Goal: Task Accomplishment & Management: Manage account settings

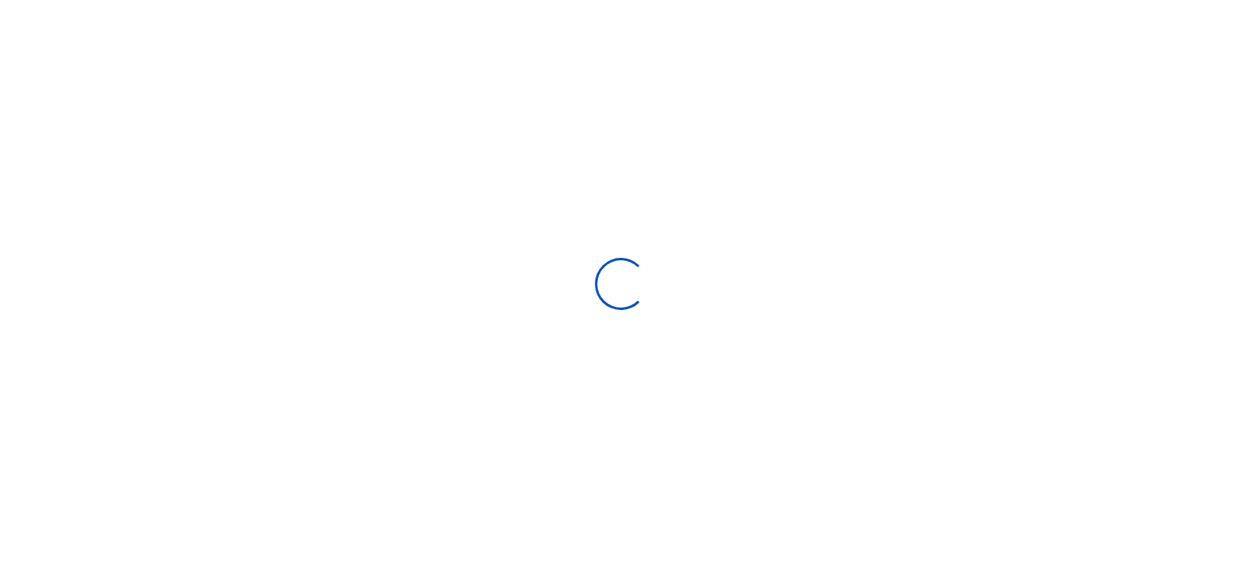
scroll to position [13, 13]
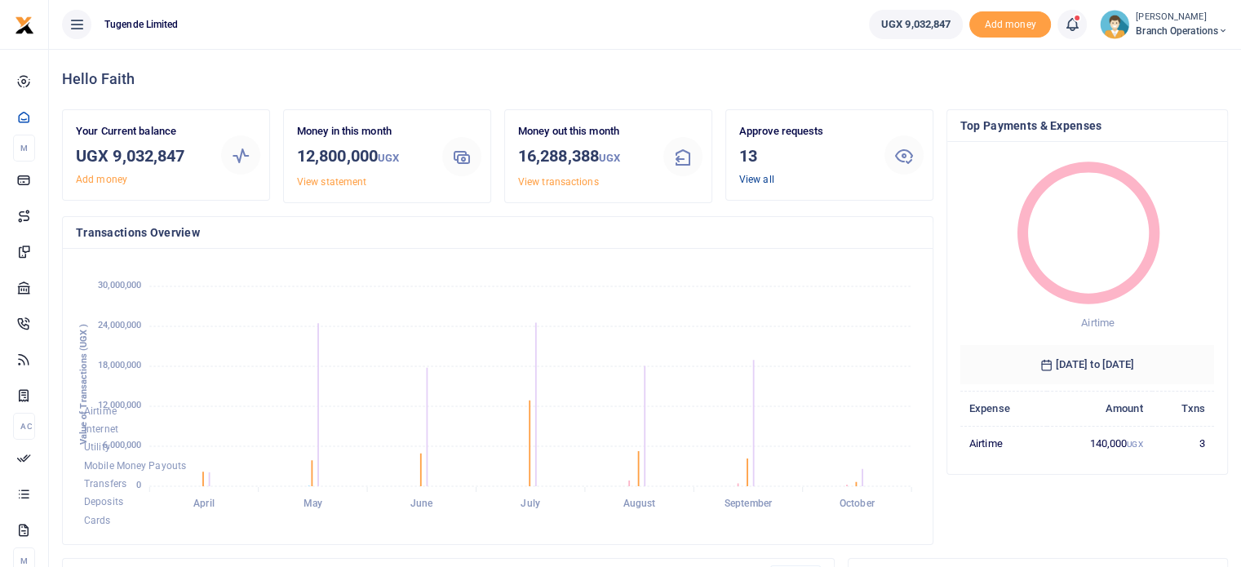
click at [761, 180] on link "View all" at bounding box center [756, 179] width 35 height 11
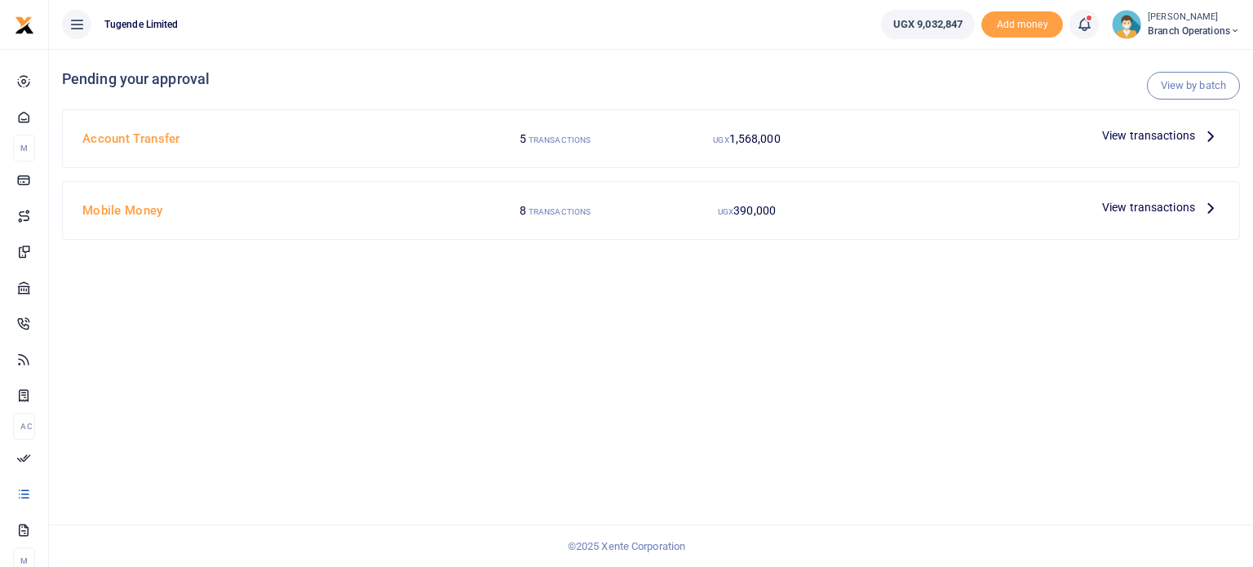
click at [1145, 211] on span "View transactions" at bounding box center [1148, 207] width 93 height 18
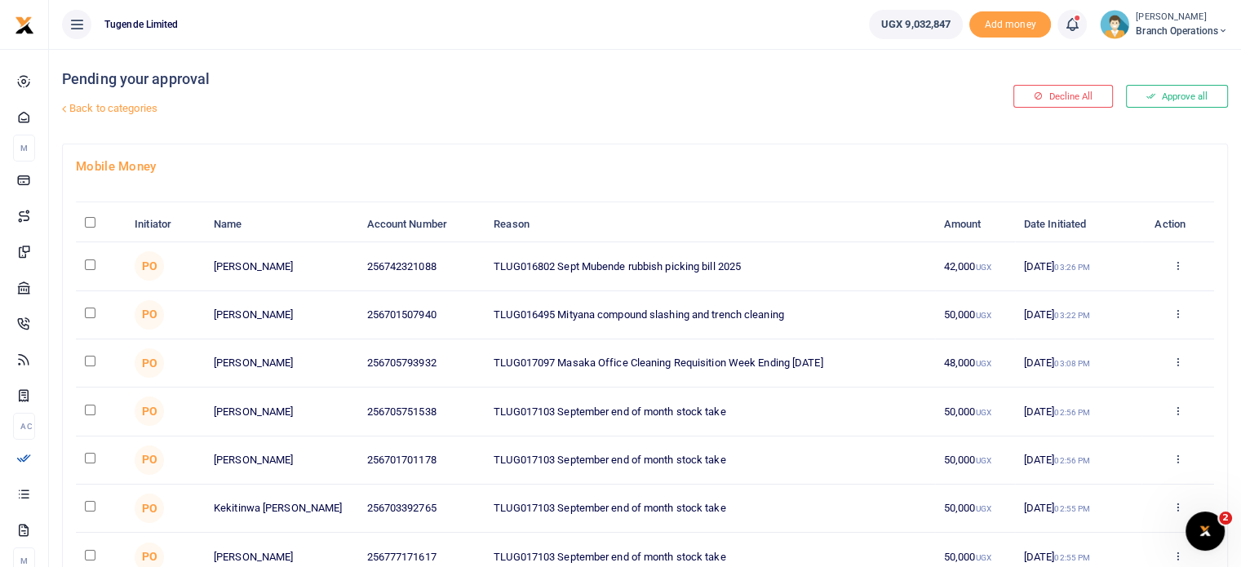
click at [82, 405] on td at bounding box center [101, 412] width 50 height 48
click at [89, 407] on input "checkbox" at bounding box center [90, 410] width 11 height 11
checkbox input "true"
click at [87, 458] on input "checkbox" at bounding box center [90, 458] width 11 height 11
checkbox input "true"
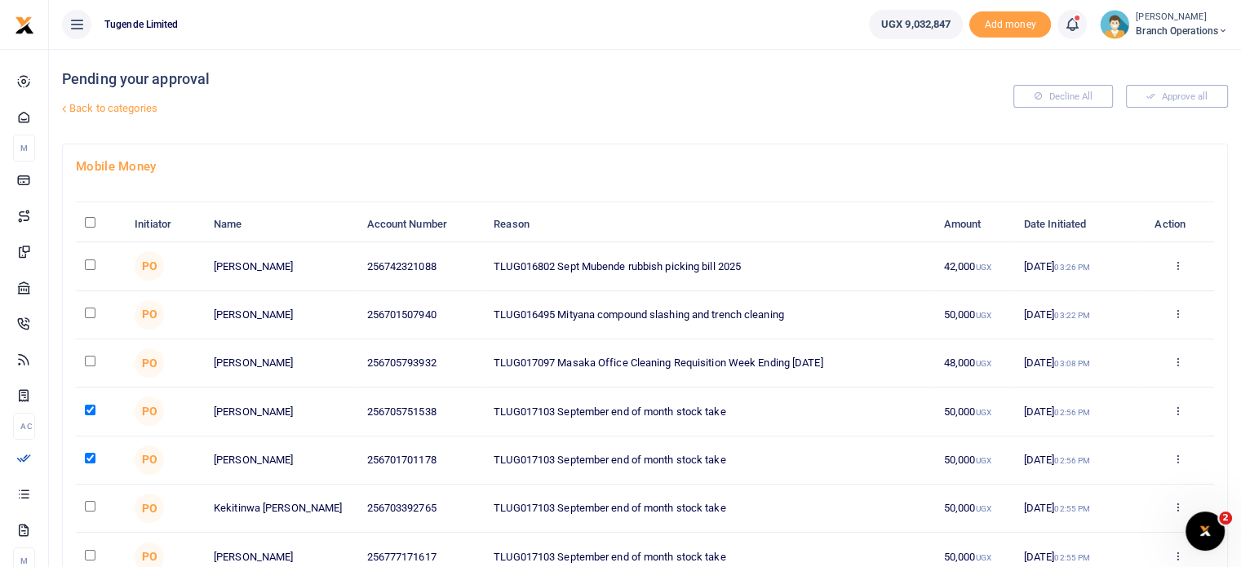
click at [92, 507] on input "checkbox" at bounding box center [90, 506] width 11 height 11
checkbox input "true"
click at [89, 553] on input "checkbox" at bounding box center [90, 555] width 11 height 11
checkbox input "true"
click at [89, 260] on input "checkbox" at bounding box center [90, 265] width 11 height 11
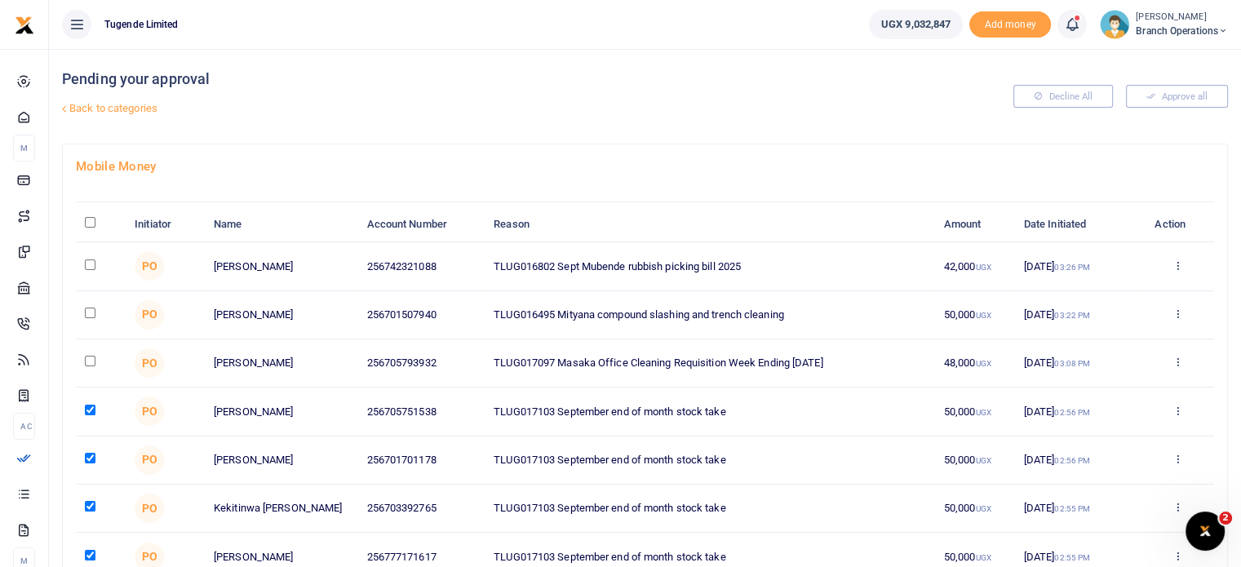
checkbox input "true"
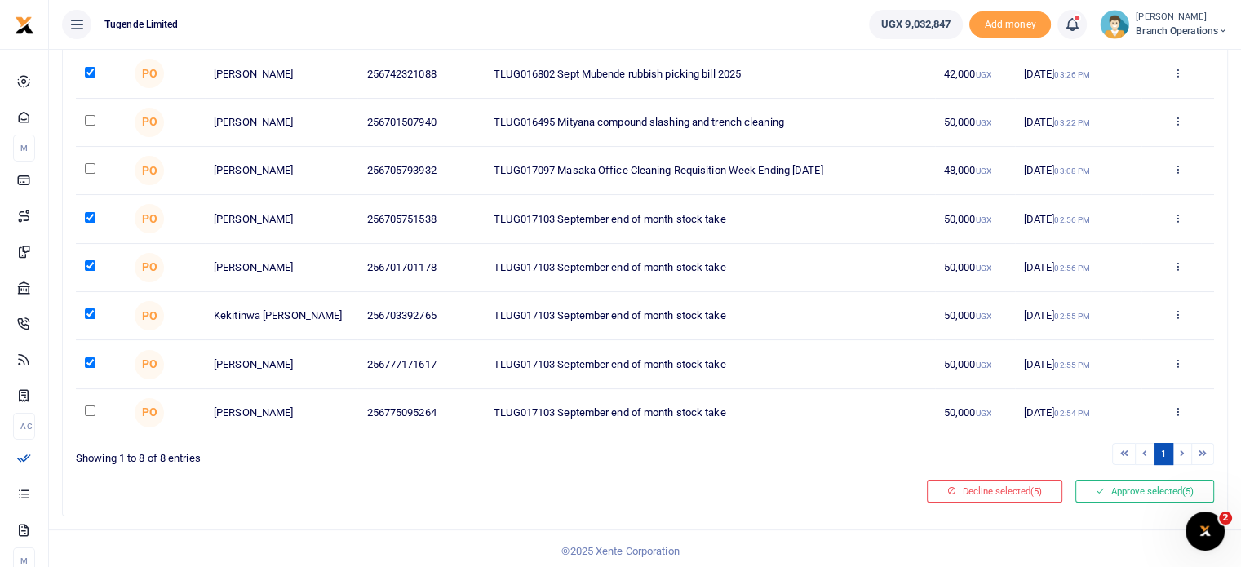
scroll to position [194, 0]
click at [89, 406] on input "checkbox" at bounding box center [90, 409] width 11 height 11
checkbox input "true"
click at [1162, 486] on button "Approve selected (6)" at bounding box center [1145, 489] width 139 height 23
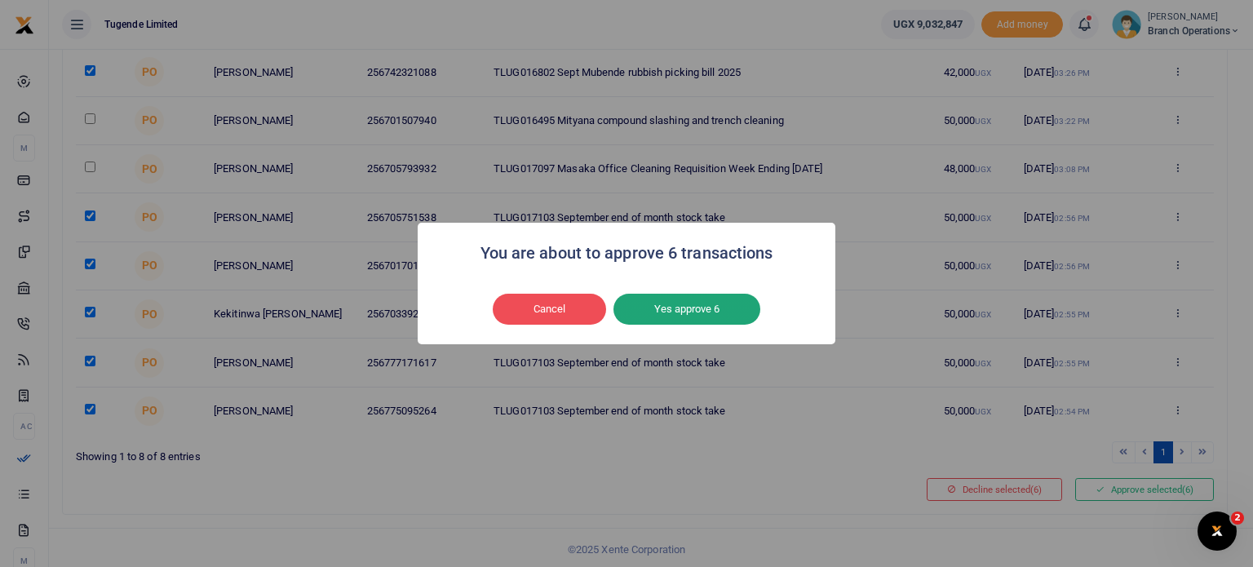
click at [714, 308] on button "Yes approve 6" at bounding box center [687, 309] width 147 height 31
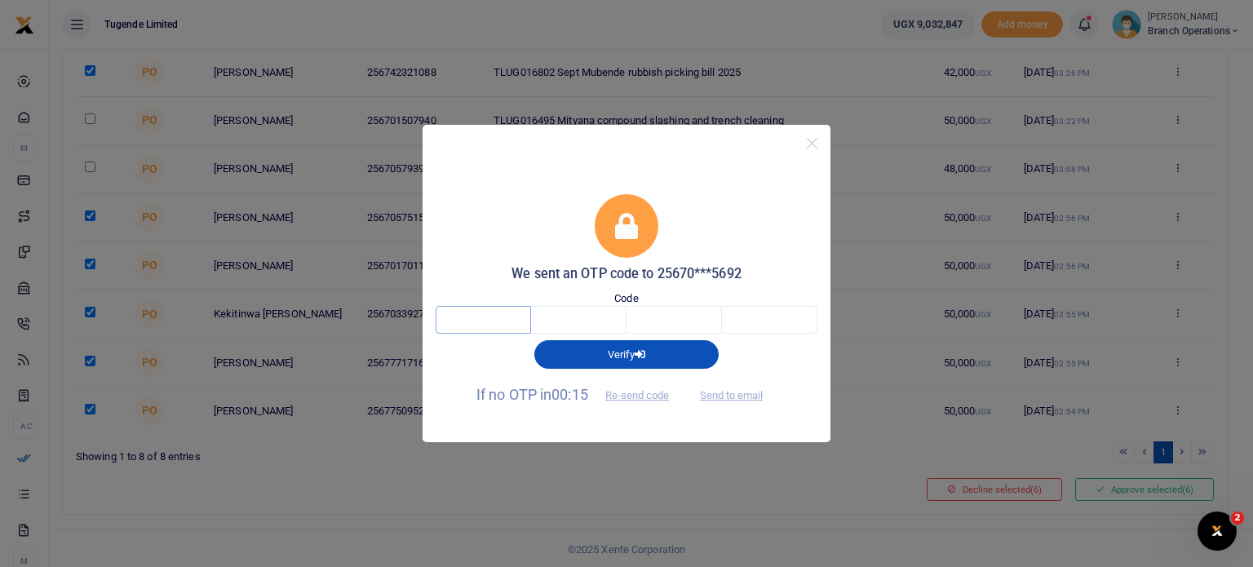
click at [504, 319] on input "text" at bounding box center [483, 320] width 95 height 28
type input "1"
type input "9"
type input "0"
type input "7"
